Goal: Communication & Community: Participate in discussion

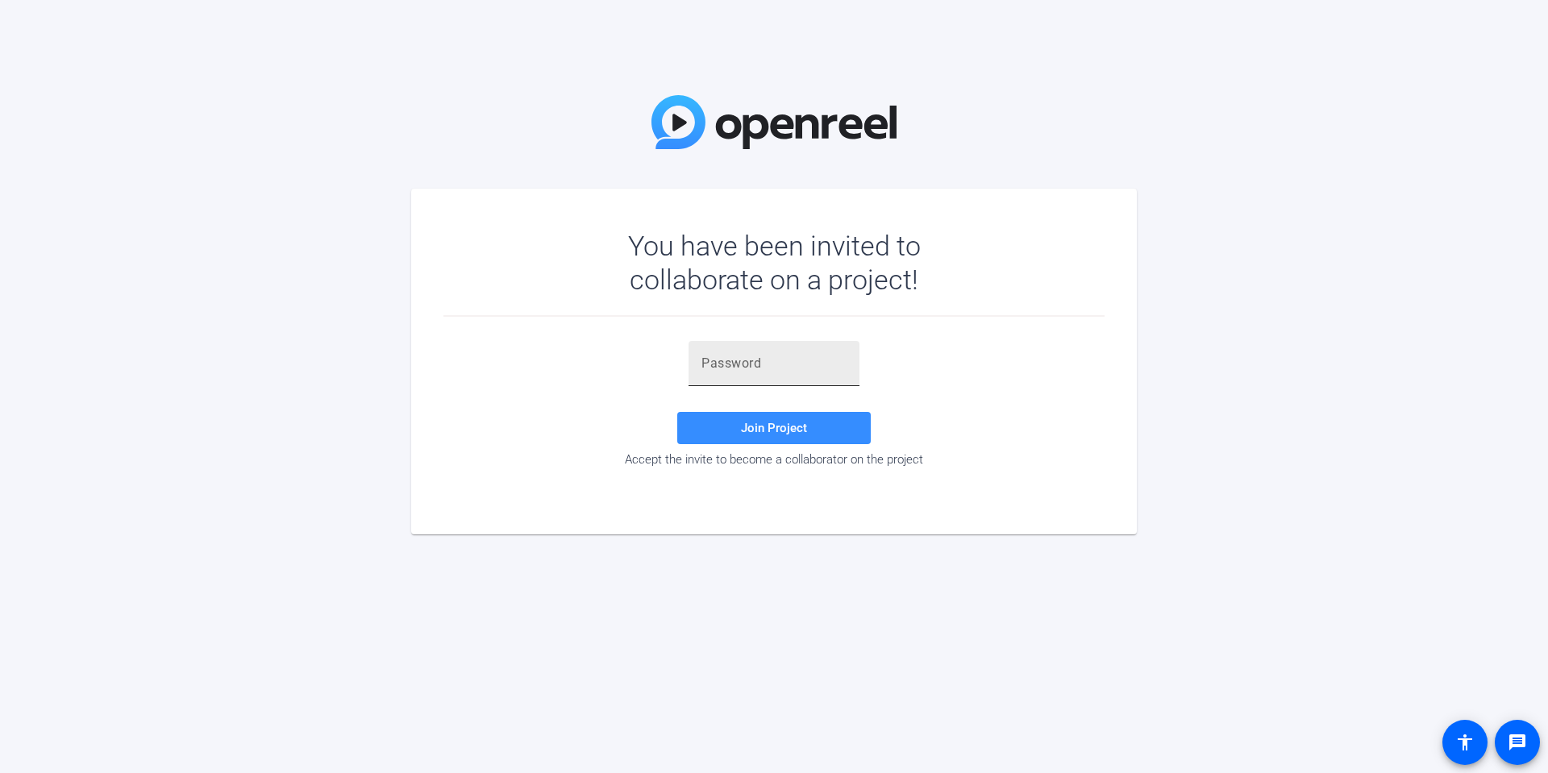
click at [733, 376] on div at bounding box center [773, 363] width 145 height 45
paste input "FawMxf"
type input "FawMxf"
click at [770, 426] on span "Join Project" at bounding box center [774, 428] width 66 height 15
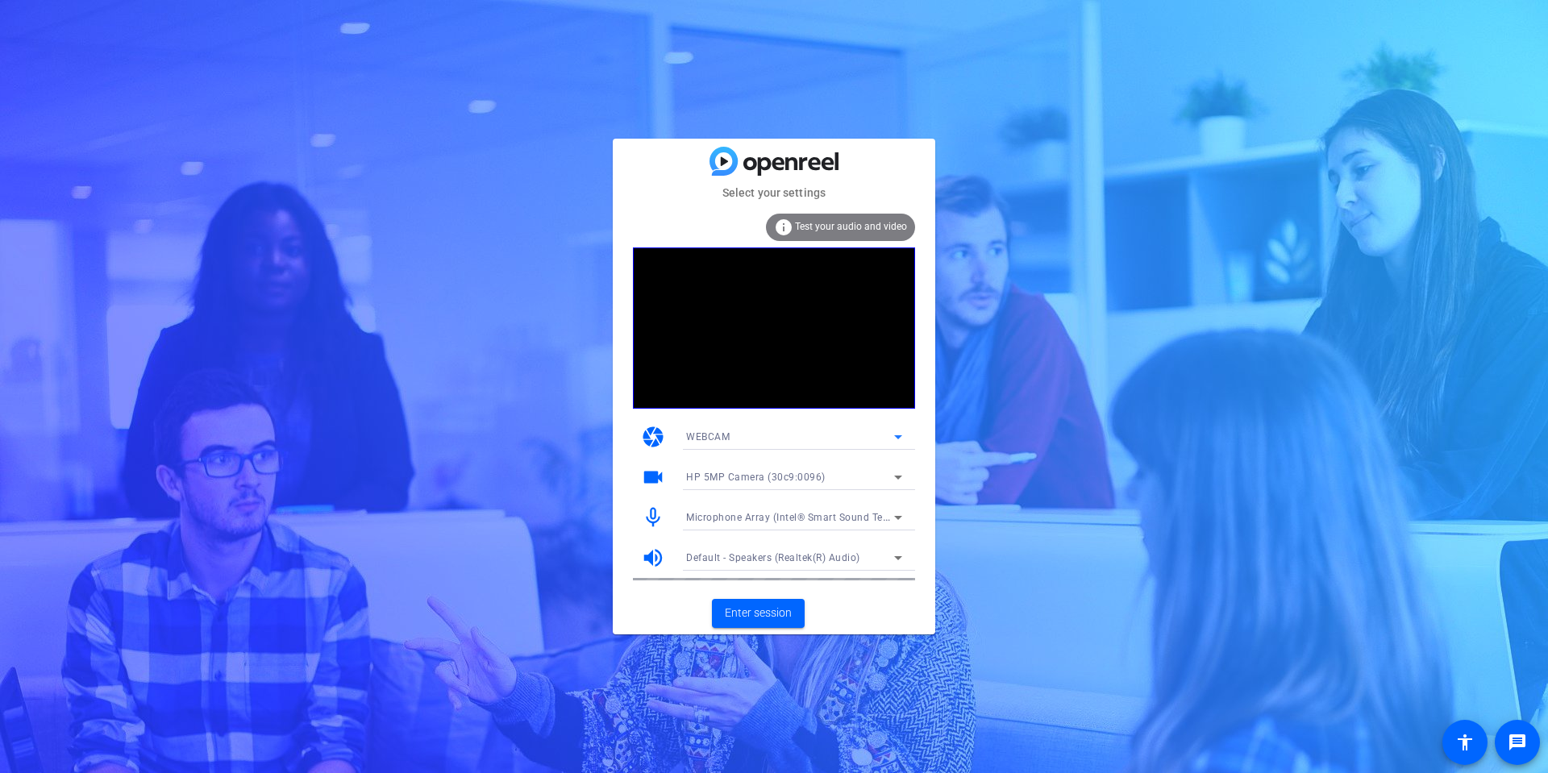
click at [856, 433] on div "WEBCAM" at bounding box center [790, 436] width 208 height 20
click at [1023, 450] on div at bounding box center [774, 386] width 1548 height 773
click at [787, 601] on span at bounding box center [758, 613] width 93 height 39
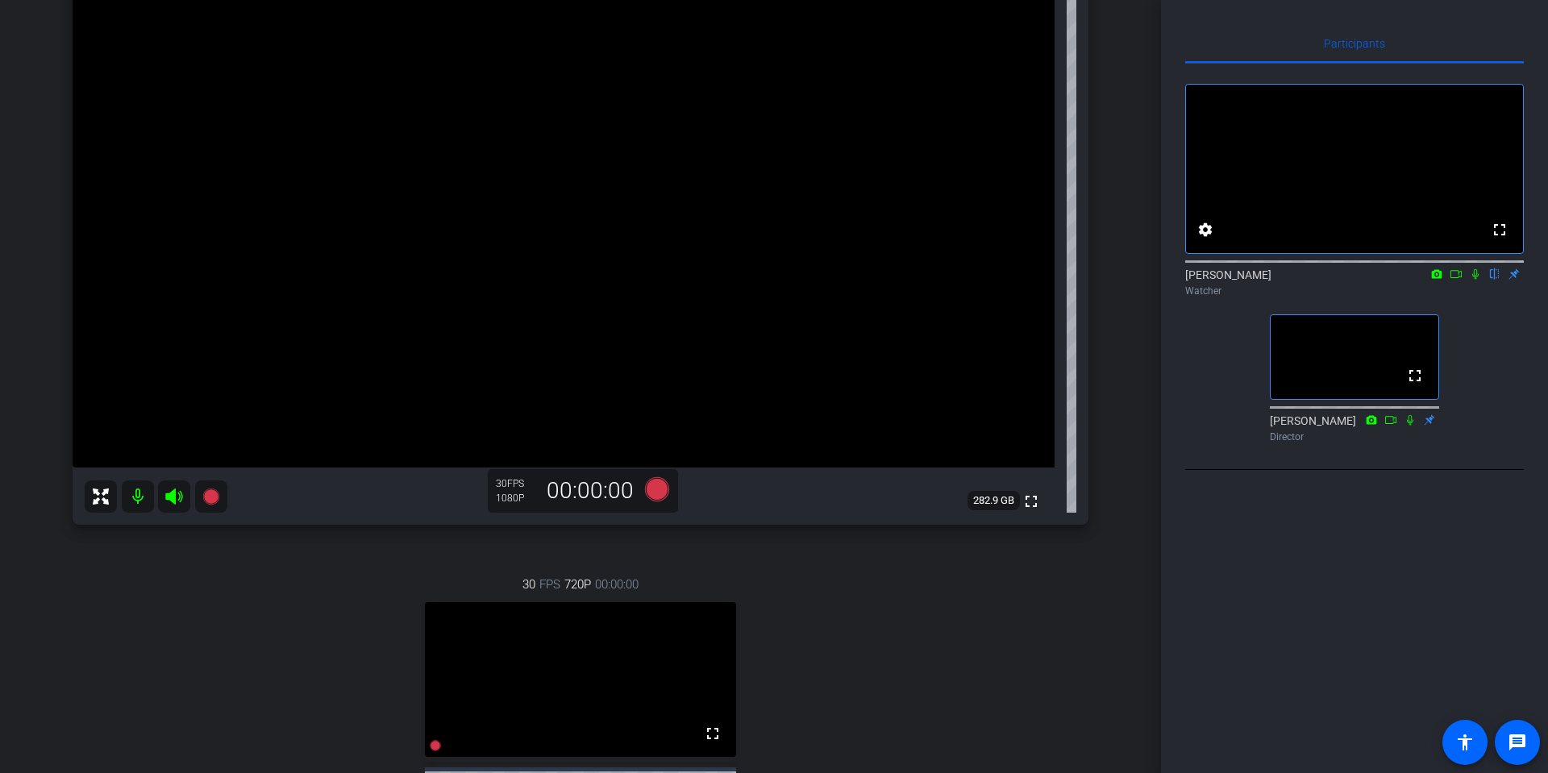
scroll to position [190, 0]
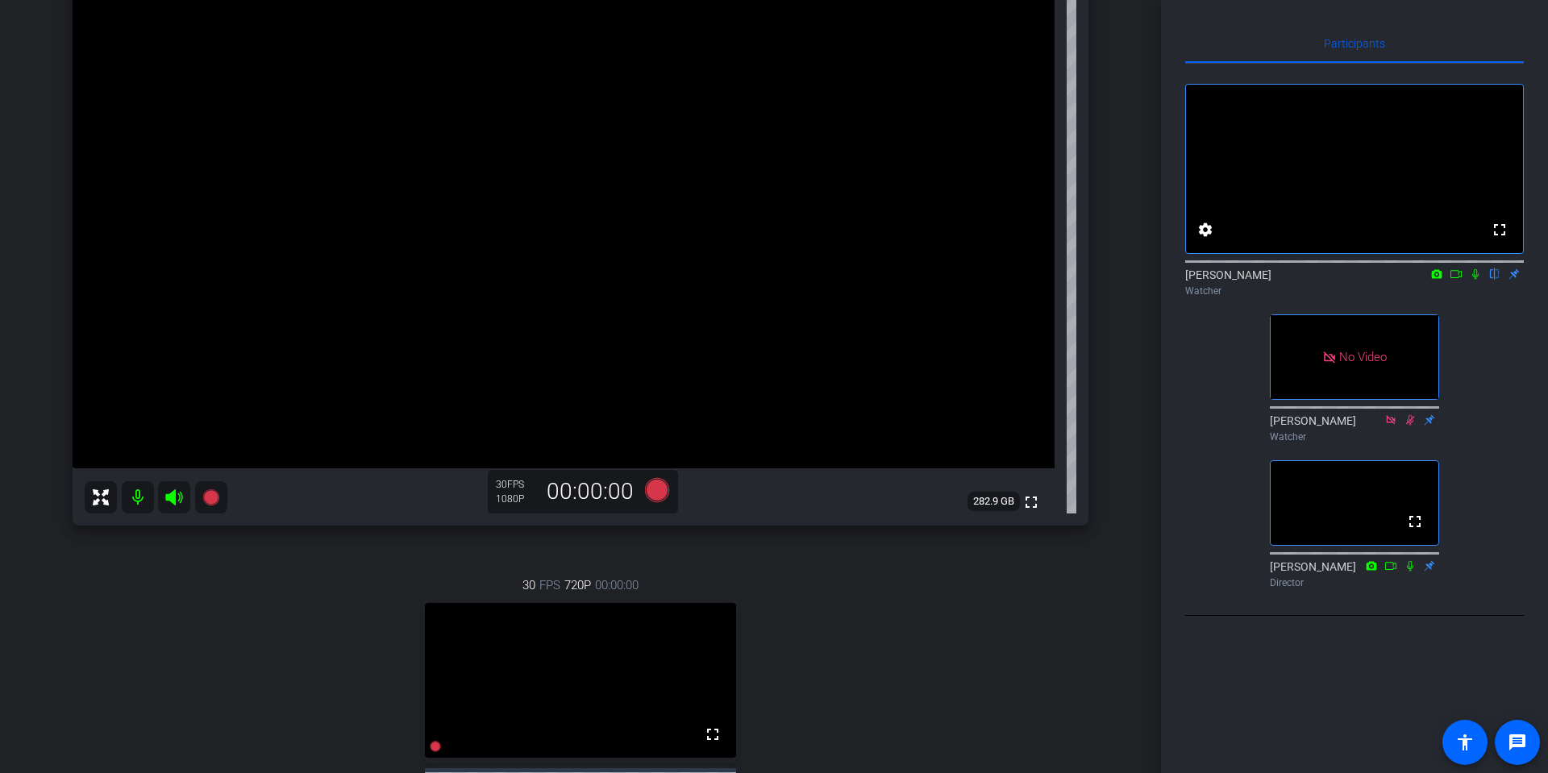
click at [1472, 280] on icon at bounding box center [1475, 273] width 13 height 11
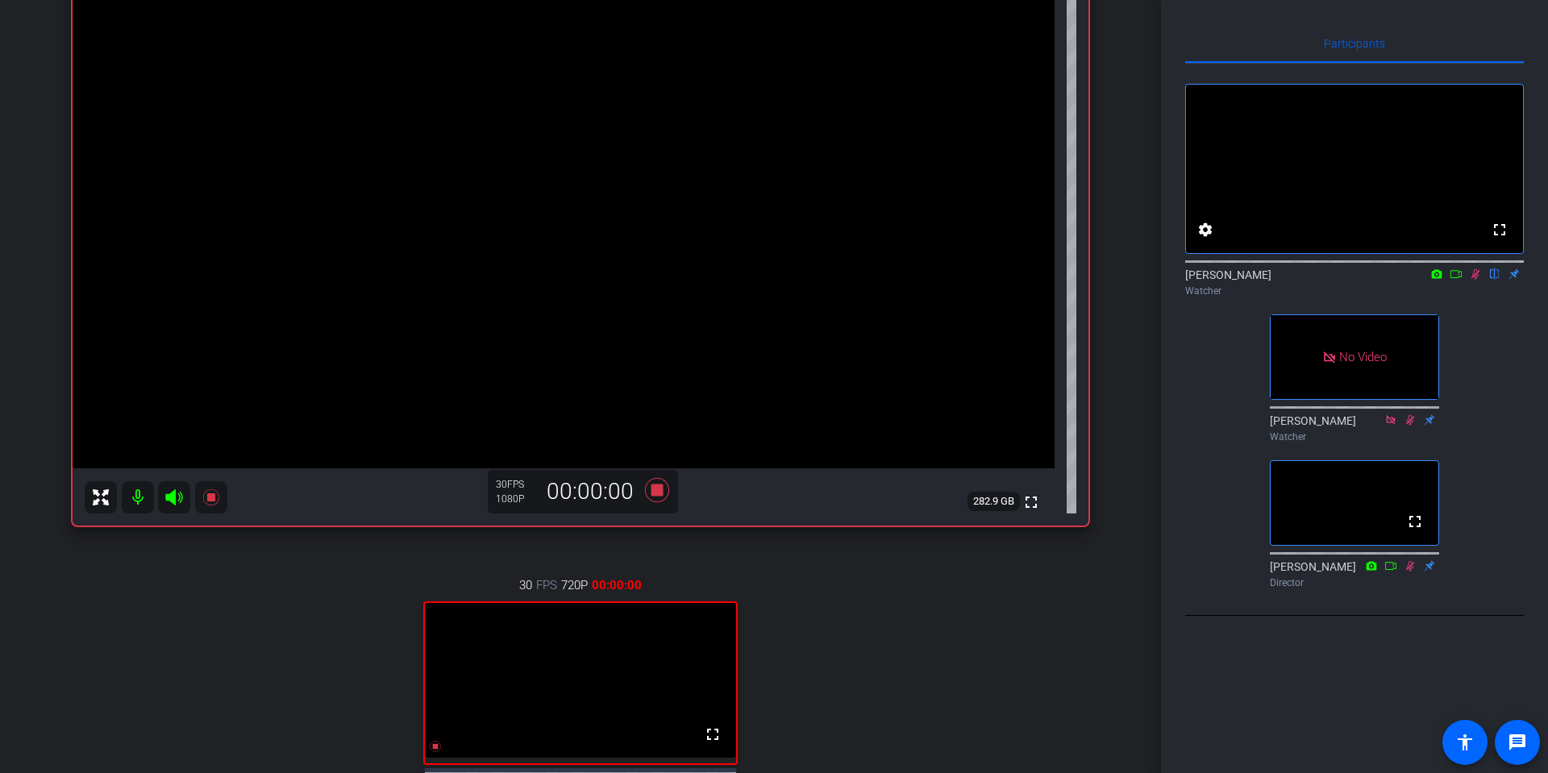
click at [1455, 280] on icon at bounding box center [1455, 273] width 13 height 11
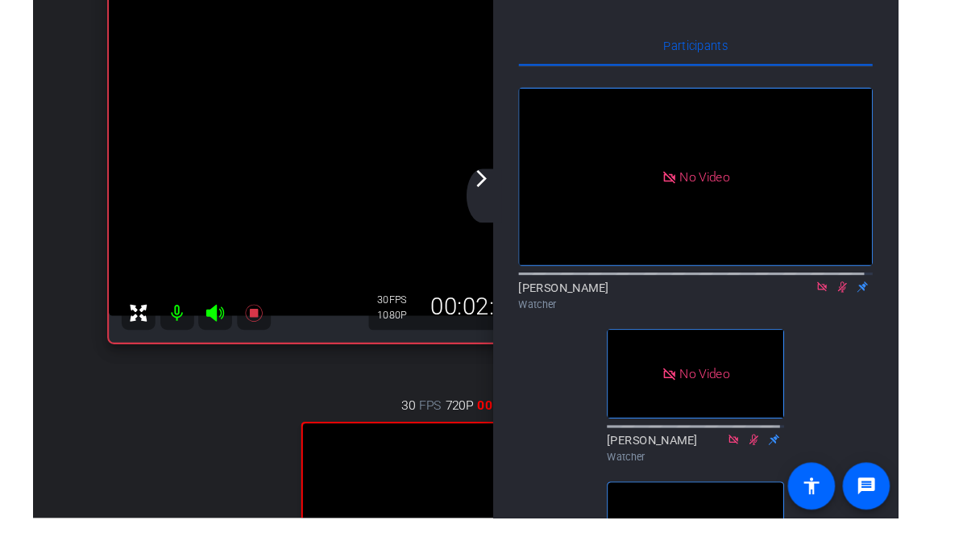
scroll to position [243, 0]
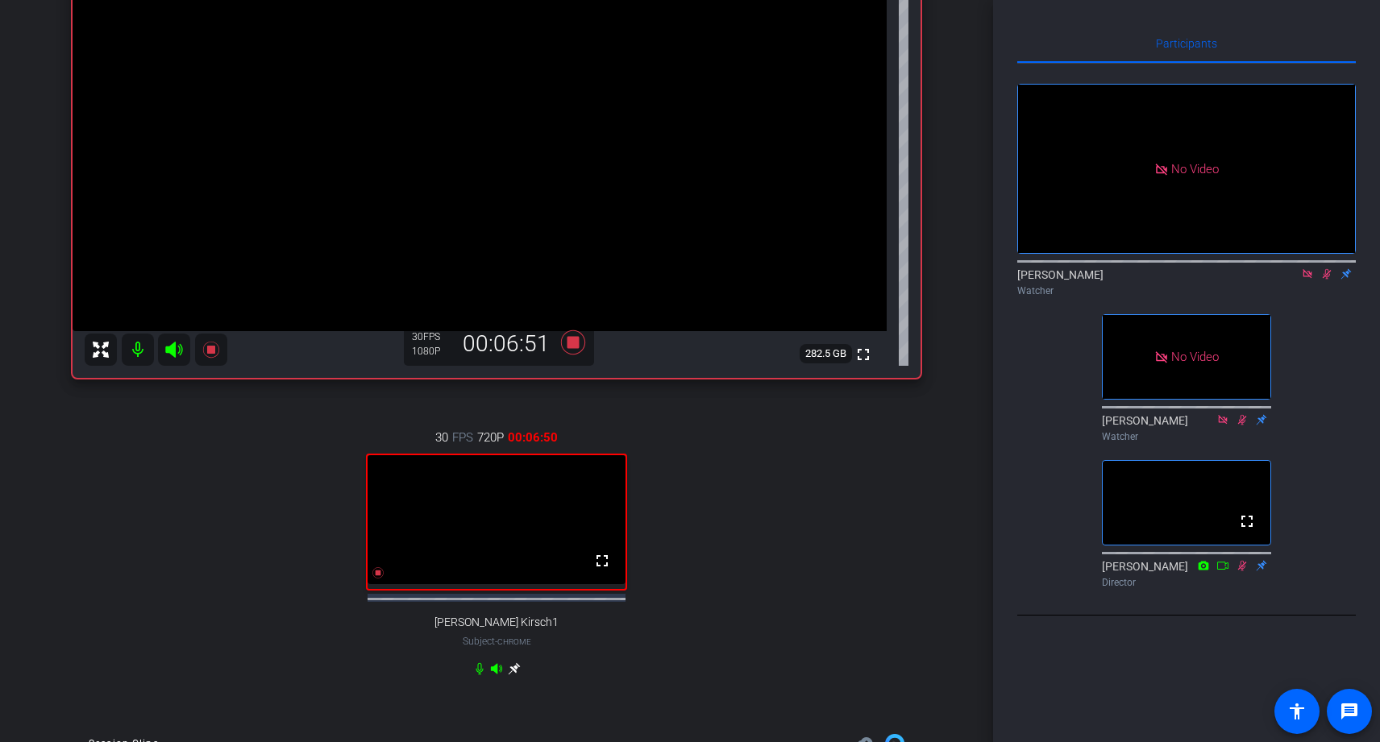
click at [239, 702] on div "30 FPS 720P 00:06:50 fullscreen [PERSON_NAME] Kirsch1 Subject - Chrome" at bounding box center [497, 552] width 848 height 300
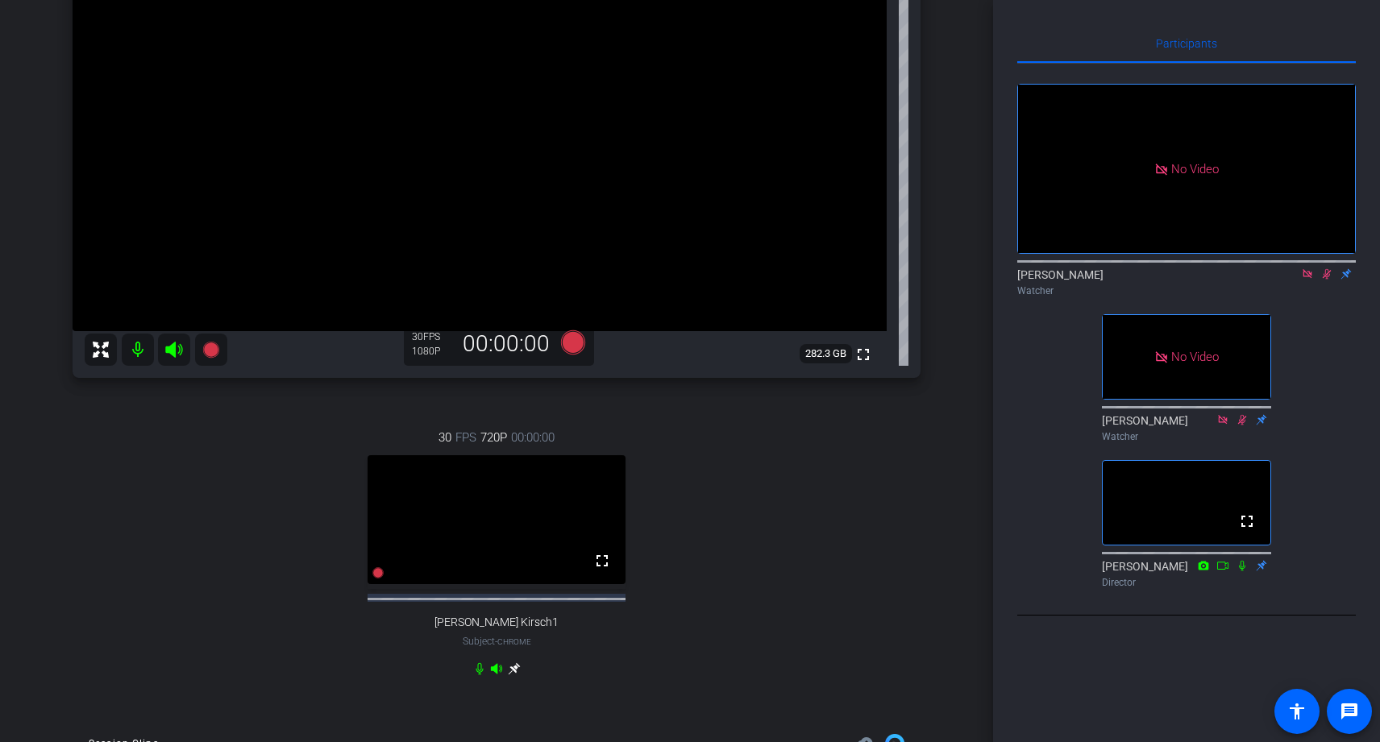
click at [1328, 280] on icon at bounding box center [1327, 274] width 9 height 10
click at [1311, 280] on icon at bounding box center [1307, 273] width 13 height 11
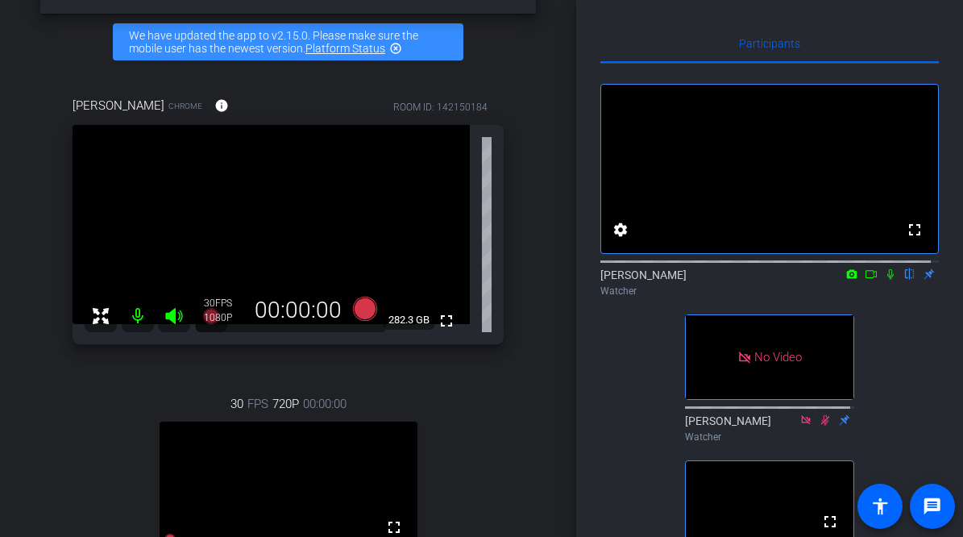
scroll to position [55, 0]
click at [887, 280] on icon at bounding box center [890, 274] width 6 height 10
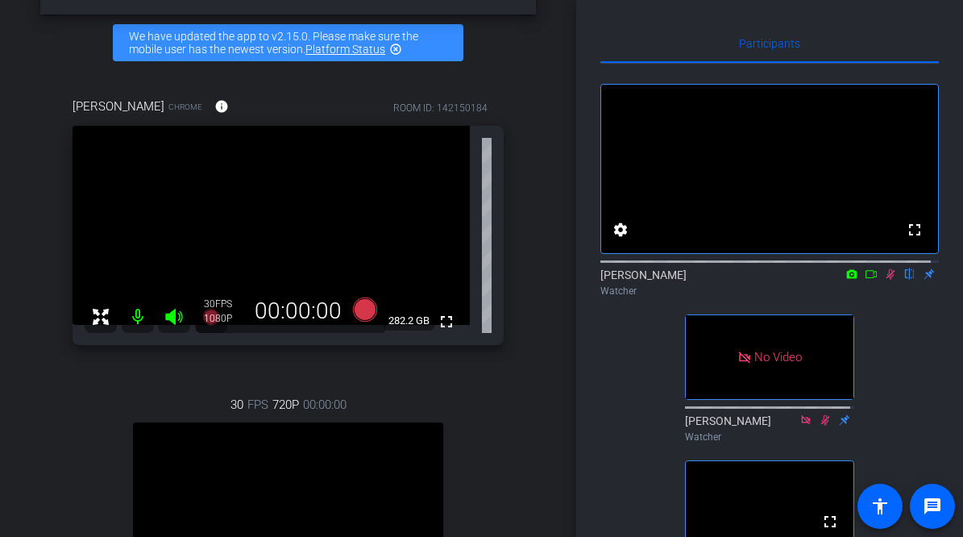
click at [887, 280] on icon at bounding box center [891, 274] width 9 height 10
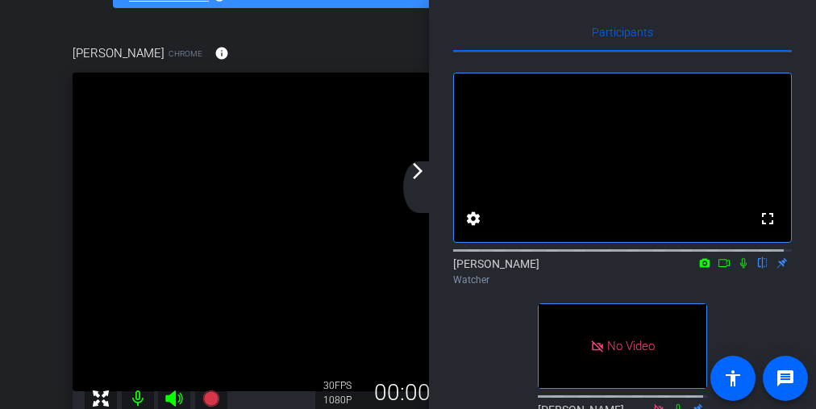
scroll to position [0, 0]
